Goal: Navigation & Orientation: Understand site structure

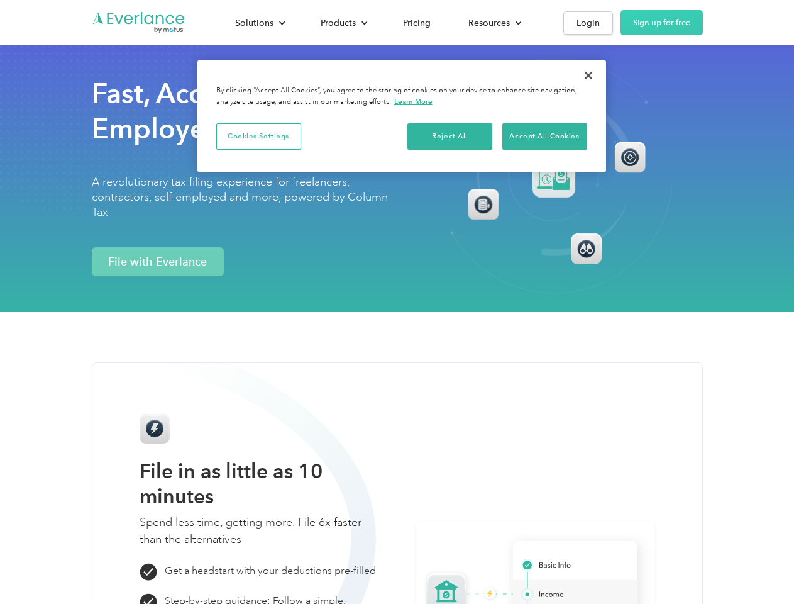
click at [397, 302] on div "Fast, Accurate Self-Employed Tax Filing A revolutionary tax filing experience f…" at bounding box center [397, 156] width 794 height 312
click at [260, 23] on div "Solutions" at bounding box center [254, 23] width 38 height 16
click at [343, 23] on div "Products" at bounding box center [338, 23] width 35 height 16
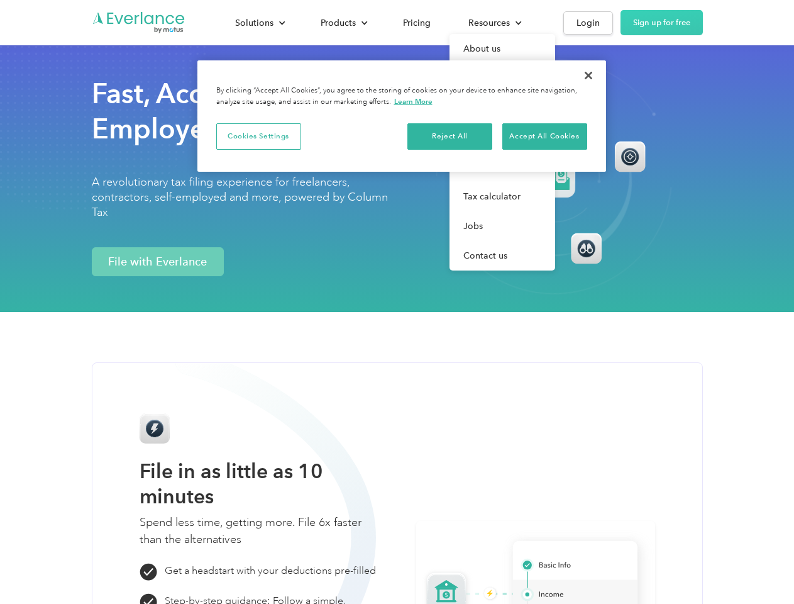
click at [494, 23] on div "Resources" at bounding box center [489, 23] width 42 height 16
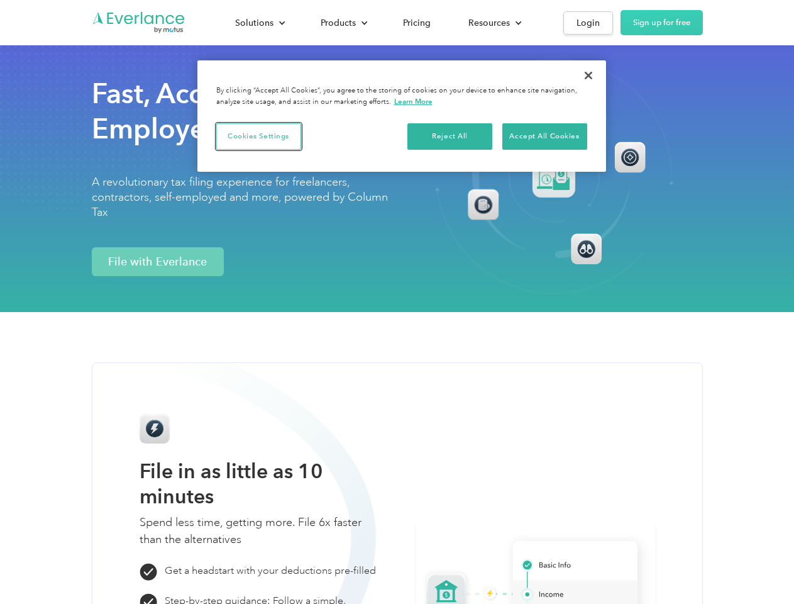
click at [258, 136] on button "Cookies Settings" at bounding box center [258, 136] width 85 height 26
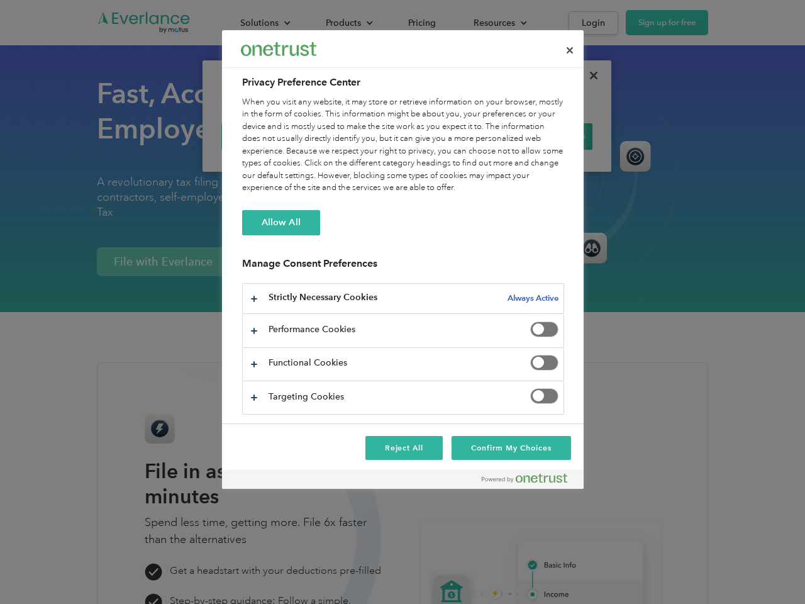
click at [450, 136] on div "When you visit any website, it may store or retrieve information on your browse…" at bounding box center [403, 145] width 322 height 98
click at [545, 136] on div "When you visit any website, it may store or retrieve information on your browse…" at bounding box center [403, 145] width 322 height 98
click at [589, 75] on div at bounding box center [402, 302] width 805 height 604
